Goal: Find specific page/section: Find specific page/section

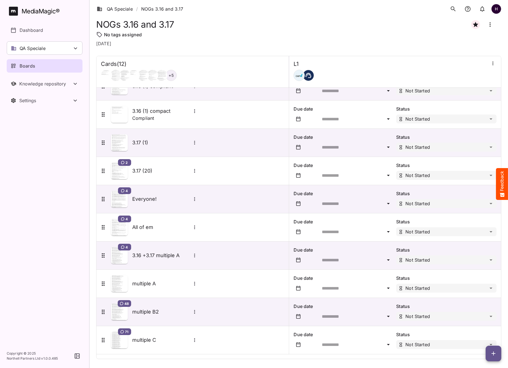
scroll to position [72, 0]
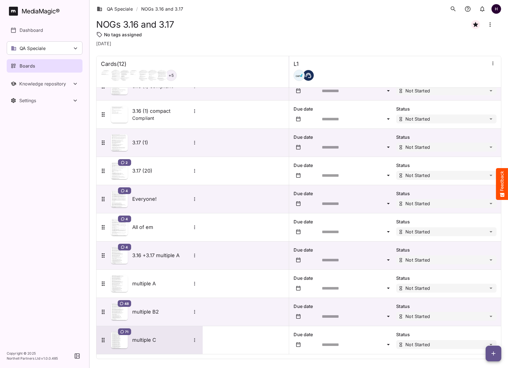
click at [143, 340] on h5 "multiple C" at bounding box center [161, 340] width 59 height 7
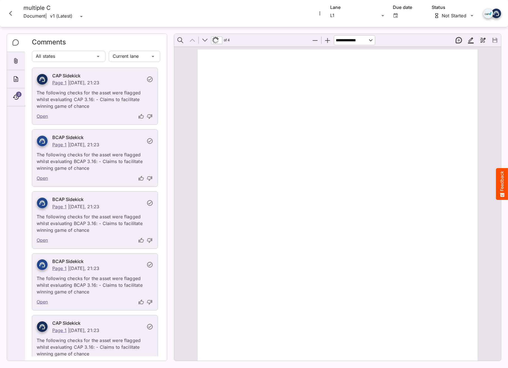
scroll to position [3, 0]
click at [15, 79] on icon "About" at bounding box center [16, 79] width 4 height 6
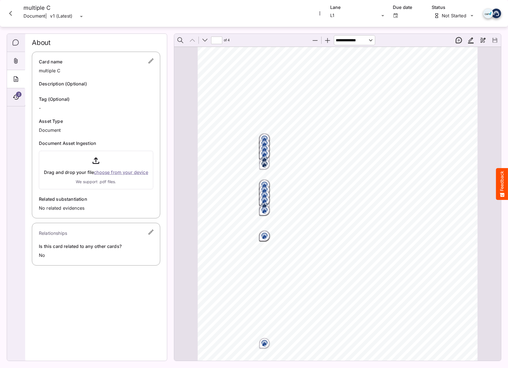
click at [18, 61] on icon "Attachments" at bounding box center [16, 61] width 7 height 7
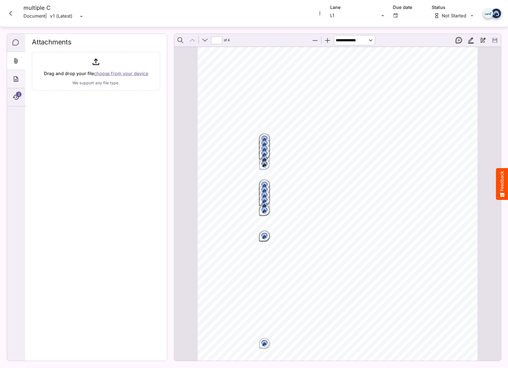
click at [18, 75] on div "About" at bounding box center [16, 79] width 18 height 18
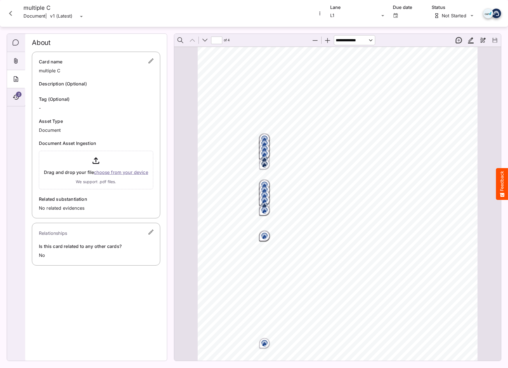
click at [15, 67] on div "Attachments" at bounding box center [16, 61] width 18 height 18
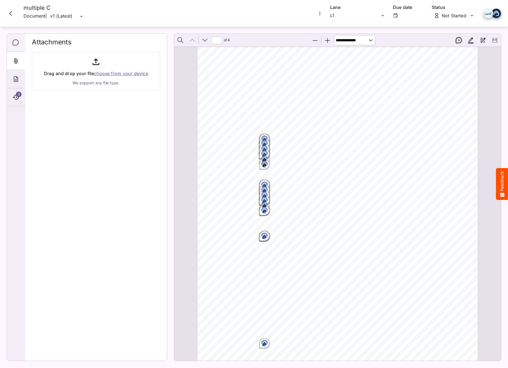
click at [17, 43] on icon "Comments" at bounding box center [16, 42] width 7 height 7
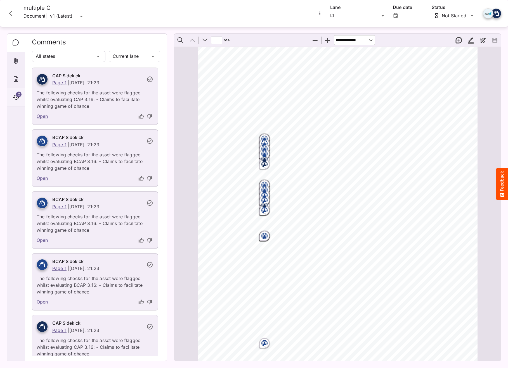
click at [15, 94] on icon "Timeline" at bounding box center [16, 97] width 7 height 7
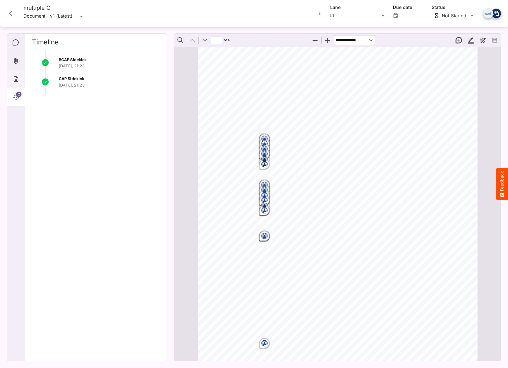
click at [15, 80] on icon "About" at bounding box center [16, 79] width 7 height 7
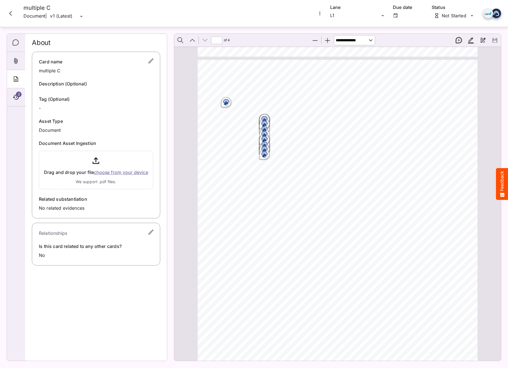
scroll to position [546, 0]
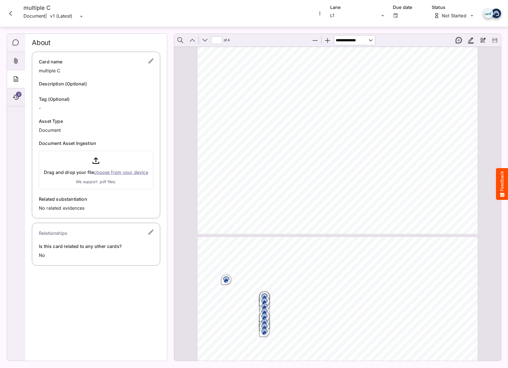
click at [16, 43] on icon "Comments" at bounding box center [16, 42] width 7 height 7
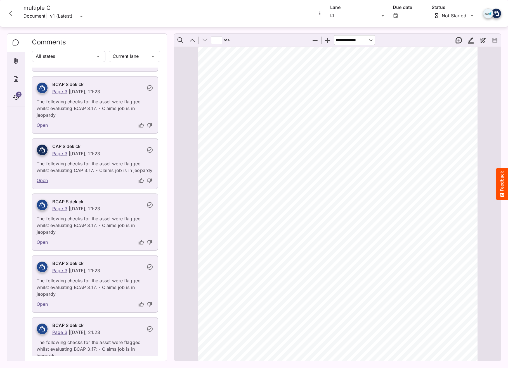
scroll to position [4062, 0]
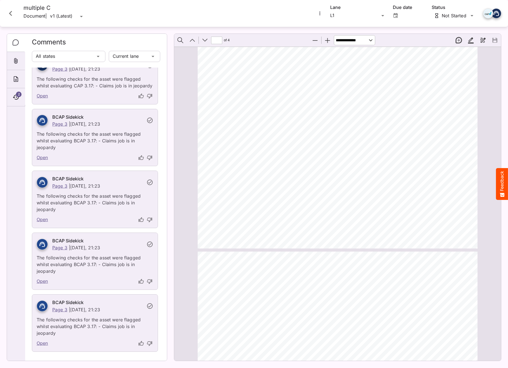
type input "*"
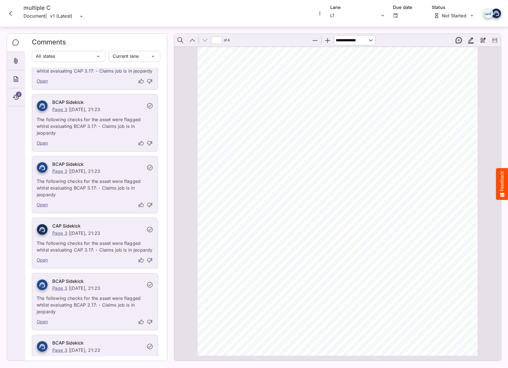
scroll to position [3391, 0]
